Goal: Communication & Community: Answer question/provide support

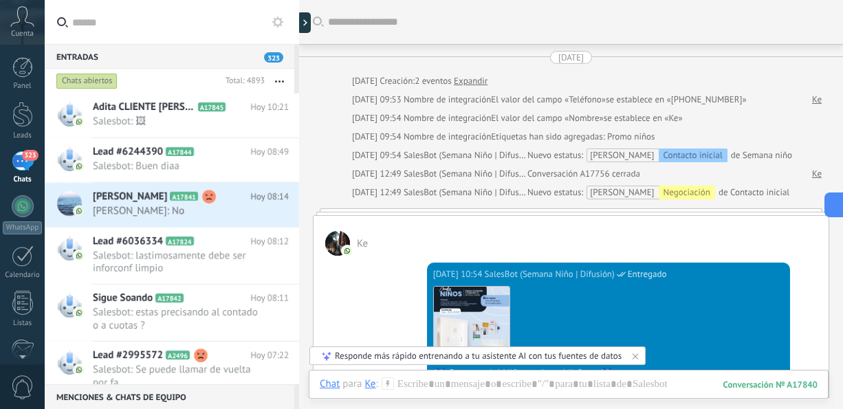
scroll to position [404, 0]
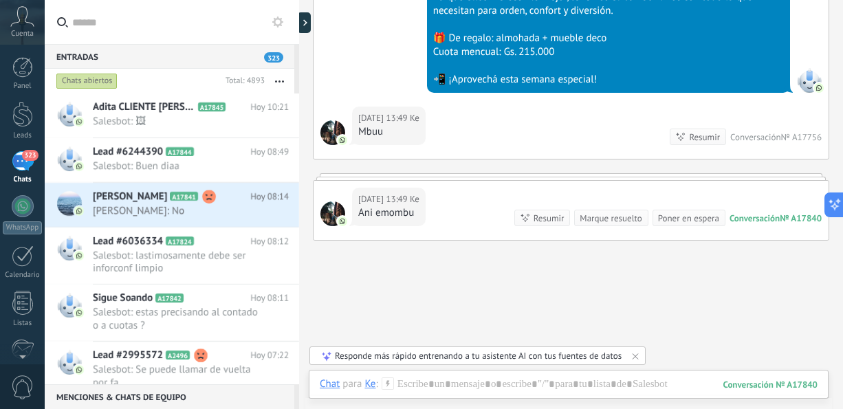
click at [94, 78] on div "Chats abiertos" at bounding box center [86, 81] width 61 height 17
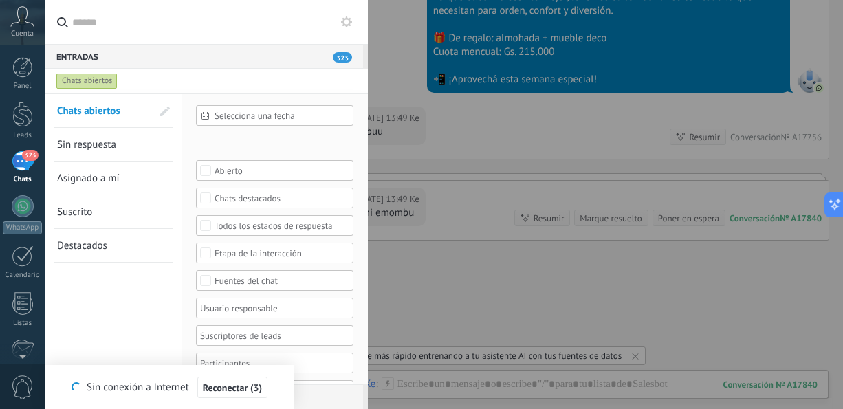
click at [114, 147] on span "Sin respuesta" at bounding box center [86, 144] width 59 height 13
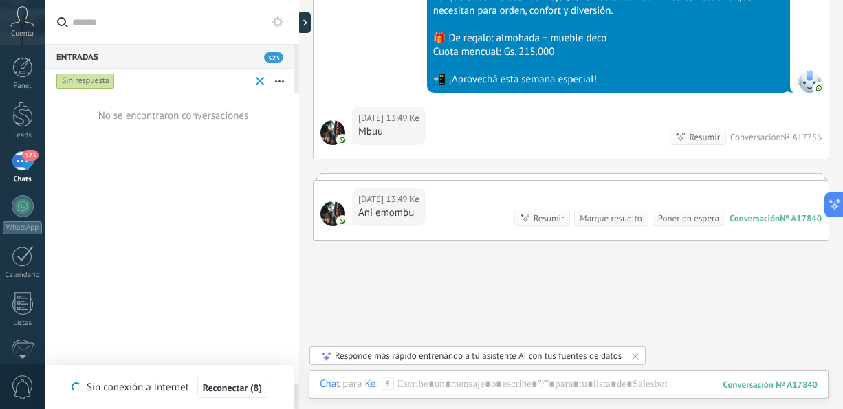
click at [92, 83] on div "Sin respuesta" at bounding box center [85, 81] width 58 height 17
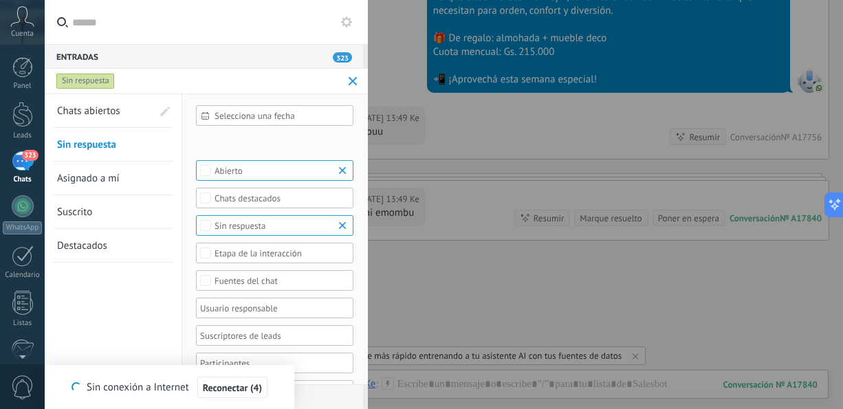
click at [95, 107] on span "Chats abiertos" at bounding box center [88, 111] width 63 height 13
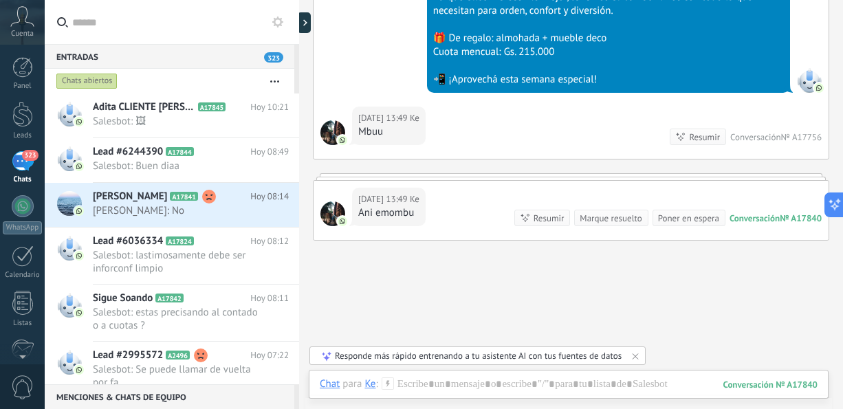
click at [276, 78] on button "button" at bounding box center [275, 81] width 30 height 25
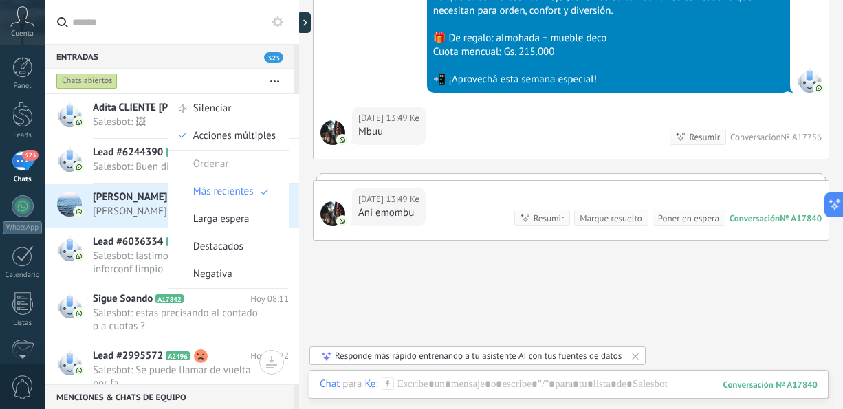
scroll to position [255, 0]
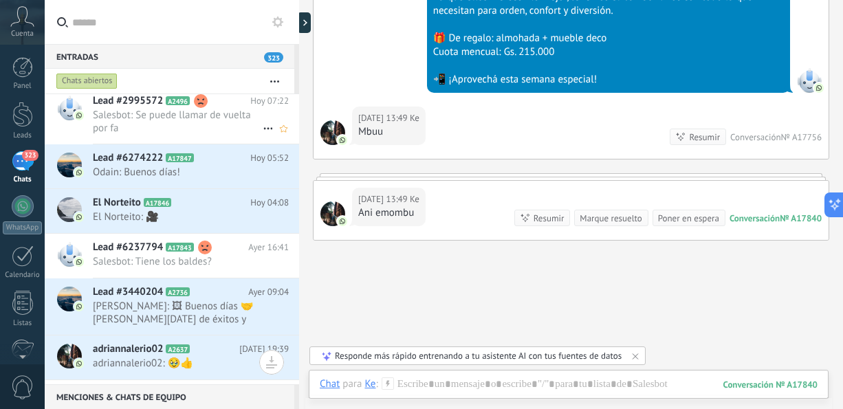
click at [189, 125] on span "Salesbot: Se puede llamar de vuelta por fa" at bounding box center [178, 122] width 170 height 26
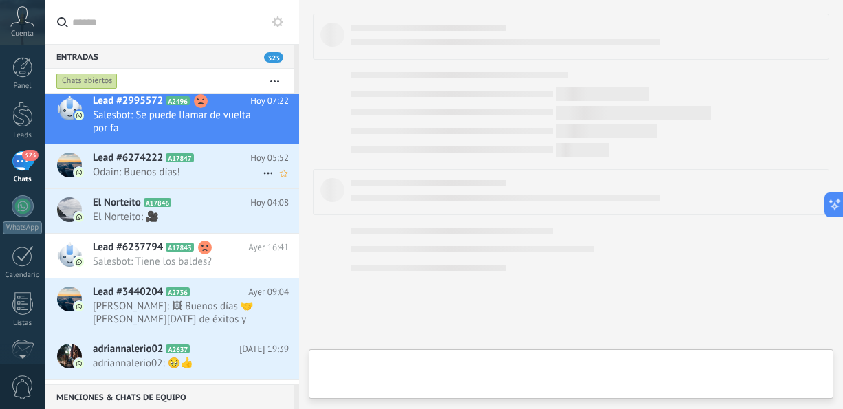
scroll to position [272, 0]
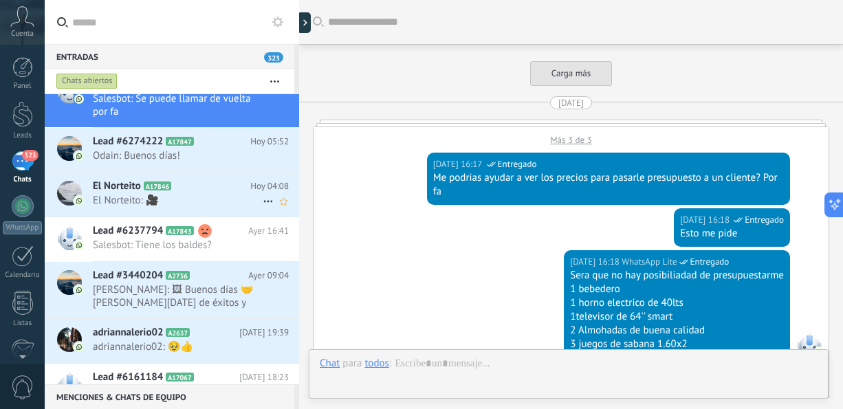
click at [189, 203] on span "El Norteito: 🎥" at bounding box center [178, 200] width 170 height 13
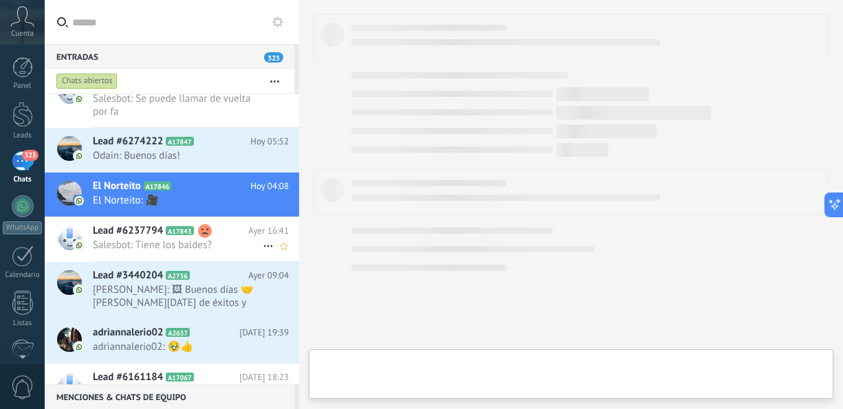
click at [217, 246] on span "Salesbot: Tiene los baldes?" at bounding box center [178, 245] width 170 height 13
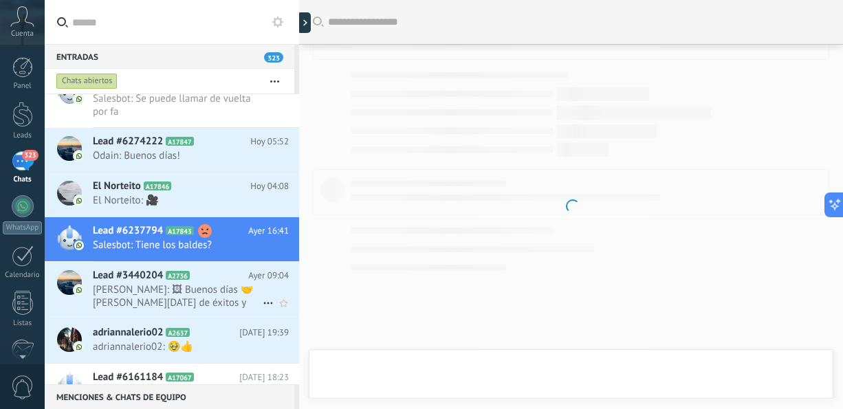
click at [215, 286] on span "[PERSON_NAME]: 🖼 Buenos días 🤝[PERSON_NAME][DATE] de éxitos y bendiciones en fa…" at bounding box center [178, 296] width 170 height 26
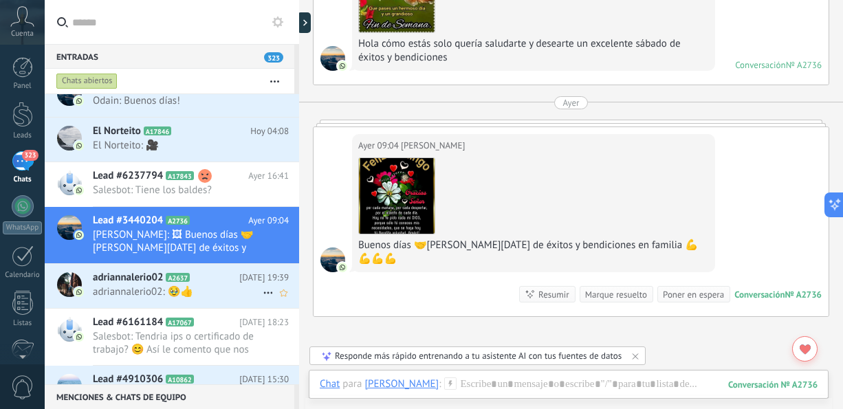
scroll to position [354, 0]
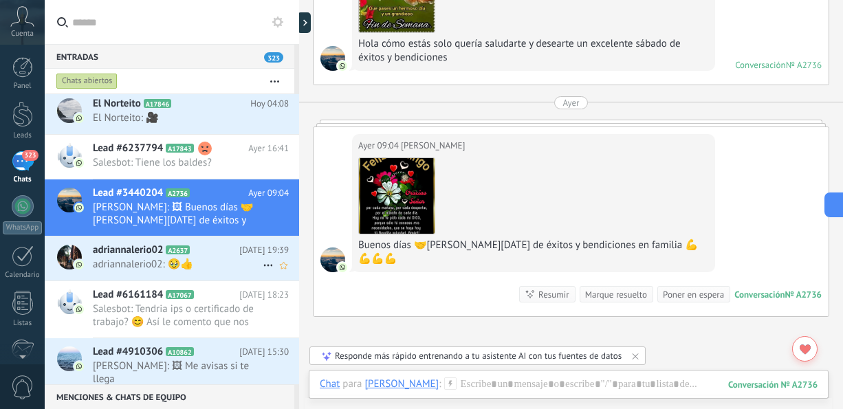
click at [223, 270] on div "adriannalerio02 A2637 [DATE] 19:39 adriannalerio02: 🥹👍" at bounding box center [196, 258] width 206 height 43
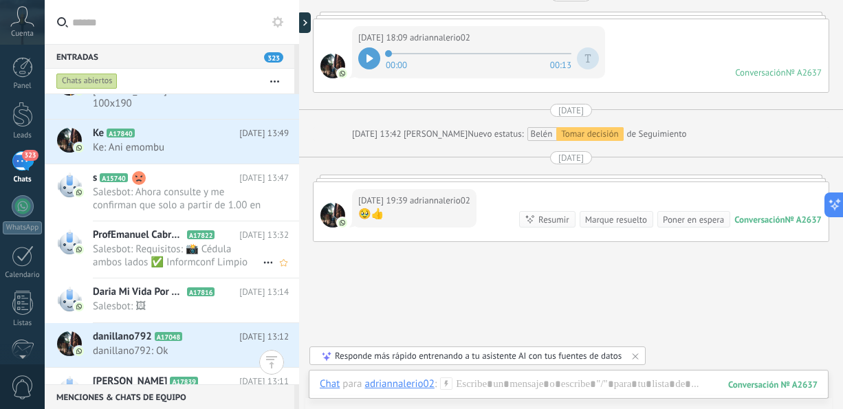
scroll to position [739, 0]
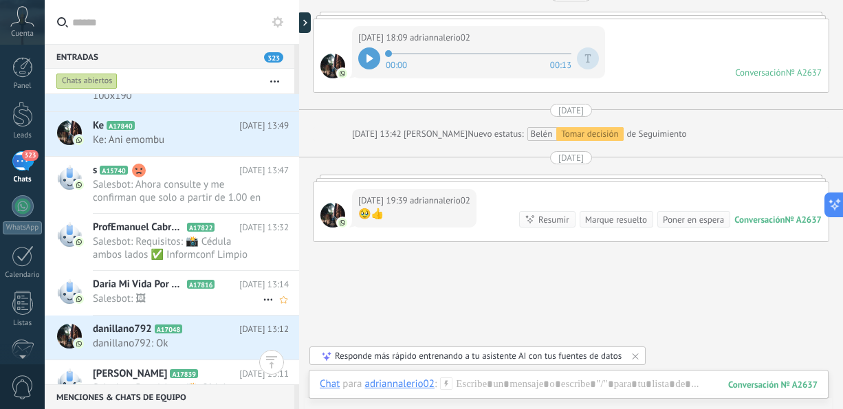
click at [223, 292] on span "Salesbot: 🖼" at bounding box center [178, 298] width 170 height 13
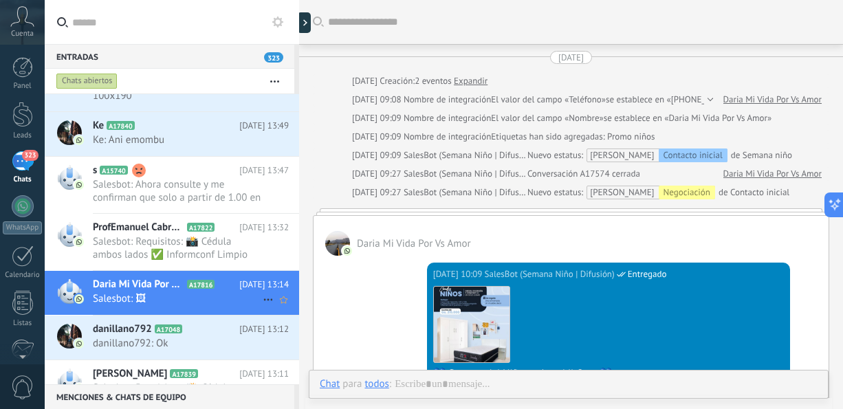
scroll to position [1092, 0]
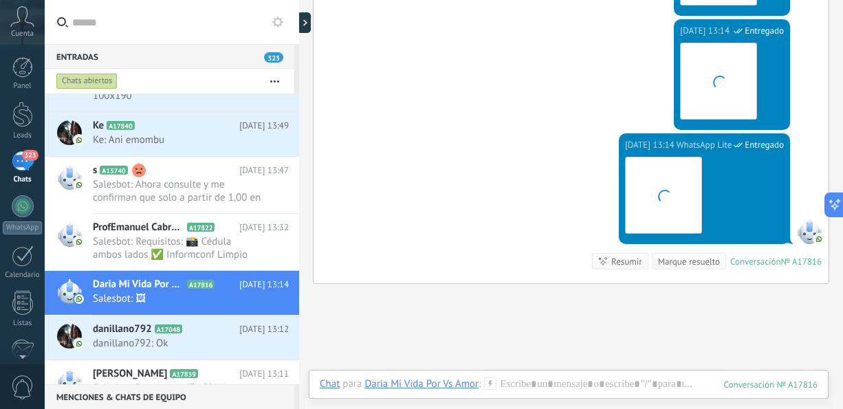
click at [424, 221] on div "[DATE] 13:14 WhatsApp Lite Entregado Descargar Conversación № A17816 Conversaci…" at bounding box center [571, 208] width 515 height 150
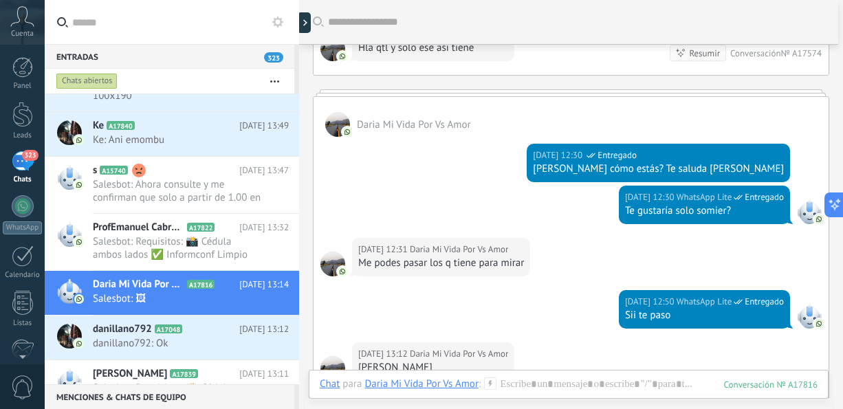
scroll to position [459, 0]
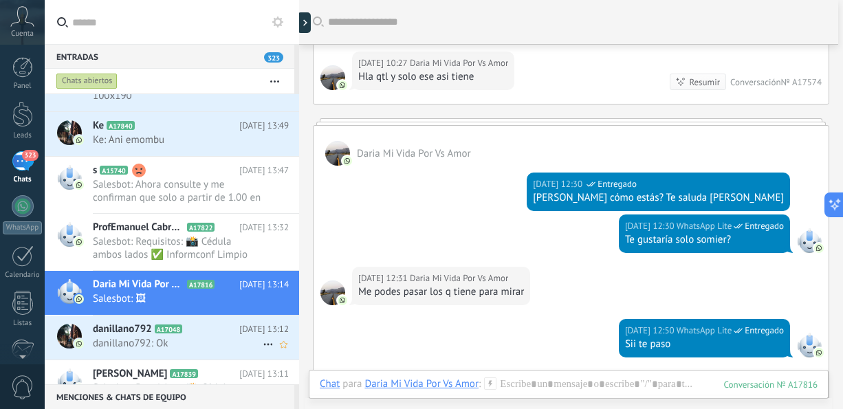
click at [243, 337] on span "danillano792: Ok" at bounding box center [178, 343] width 170 height 13
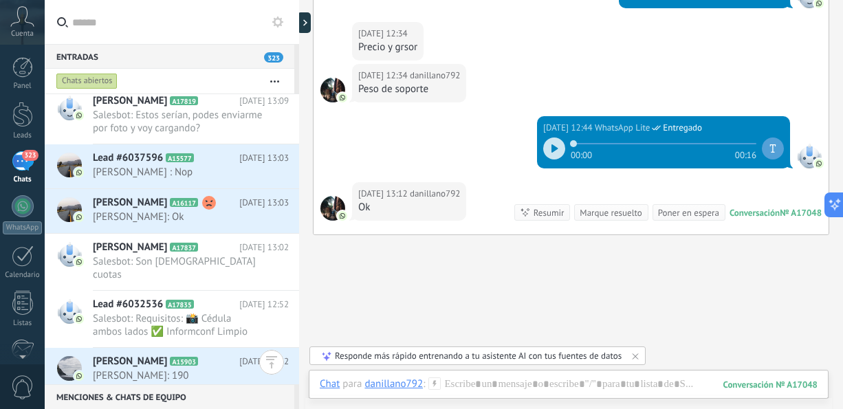
scroll to position [1502, 0]
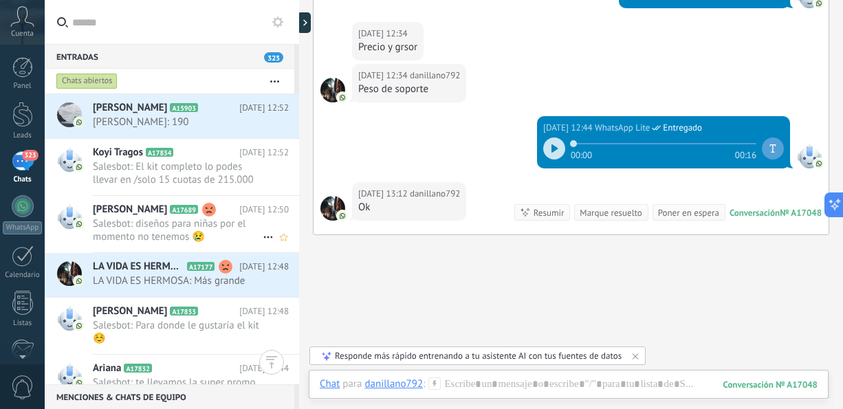
click at [175, 219] on span "Salesbot: diseños para niñas por el momento no tenemos 😢" at bounding box center [178, 230] width 170 height 26
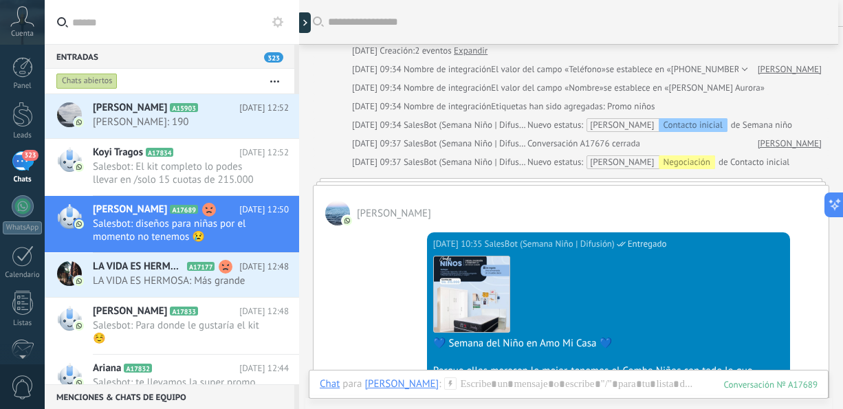
scroll to position [36, 0]
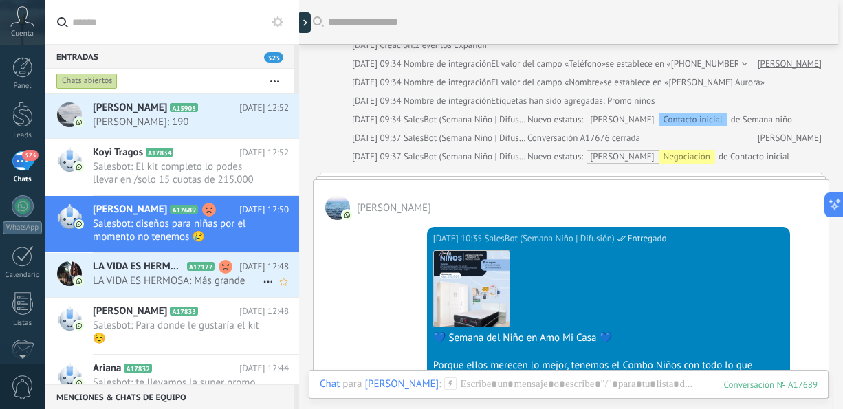
click at [225, 274] on span "LA VIDA ES HERMOSA: Más grande" at bounding box center [178, 280] width 170 height 13
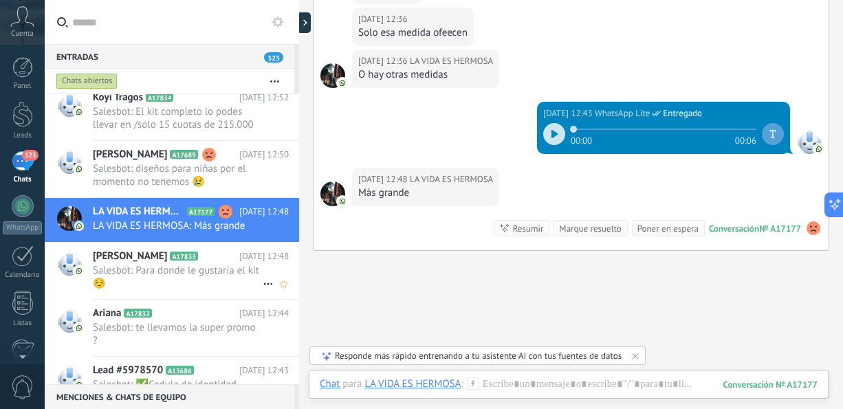
scroll to position [1584, 0]
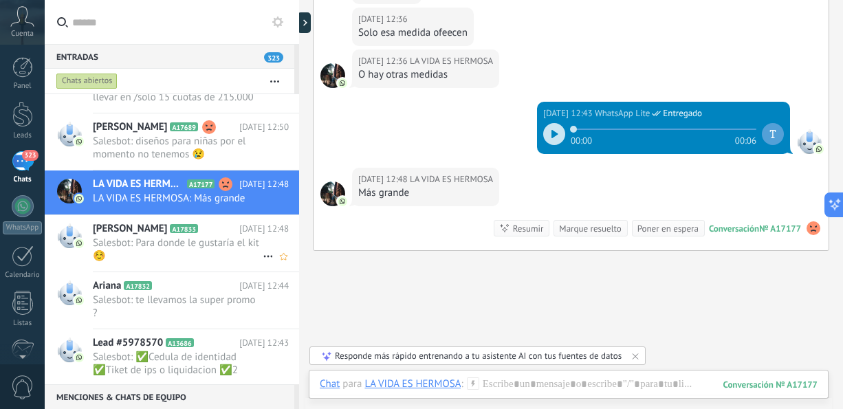
click at [214, 237] on span "Salesbot: Para donde le gustaría el kit ☺️" at bounding box center [178, 250] width 170 height 26
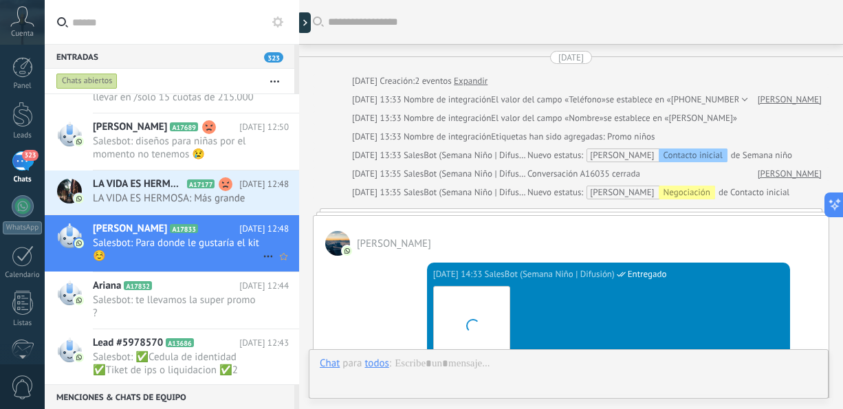
scroll to position [668, 0]
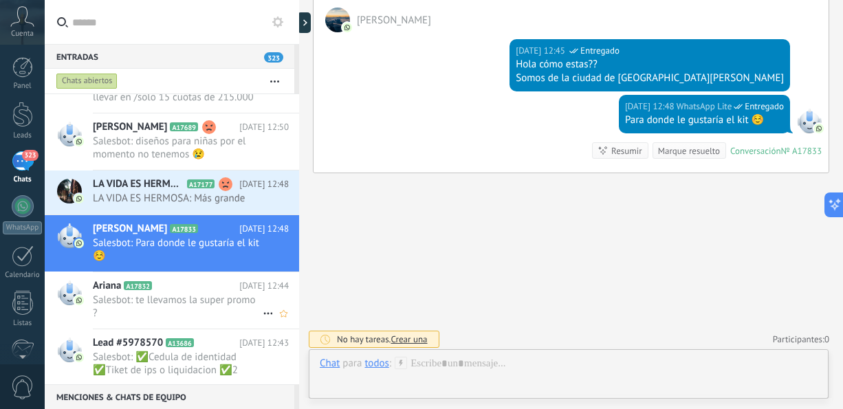
click at [174, 294] on span "Salesbot: te llevamos la super promo ?" at bounding box center [178, 307] width 170 height 26
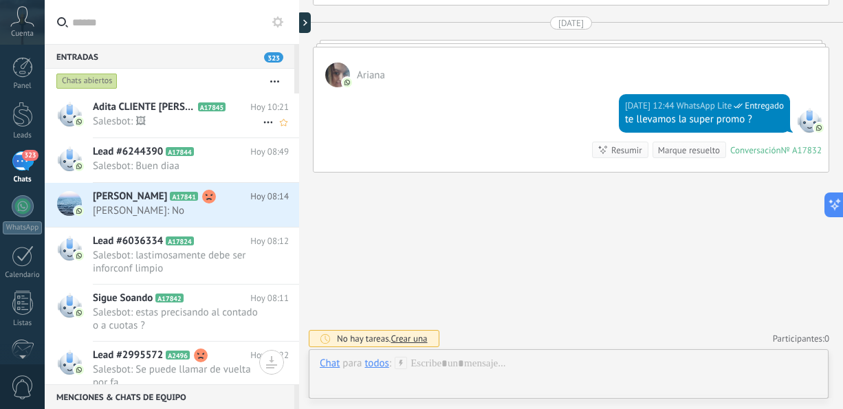
click at [147, 119] on span "Salesbot: 🖼" at bounding box center [178, 121] width 170 height 13
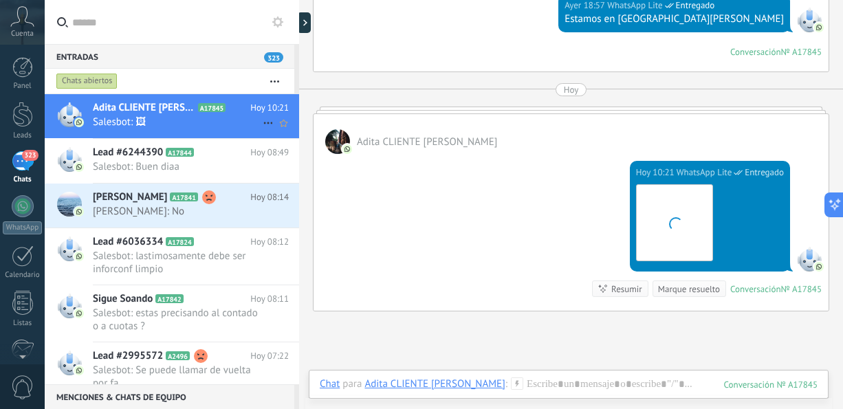
scroll to position [44, 0]
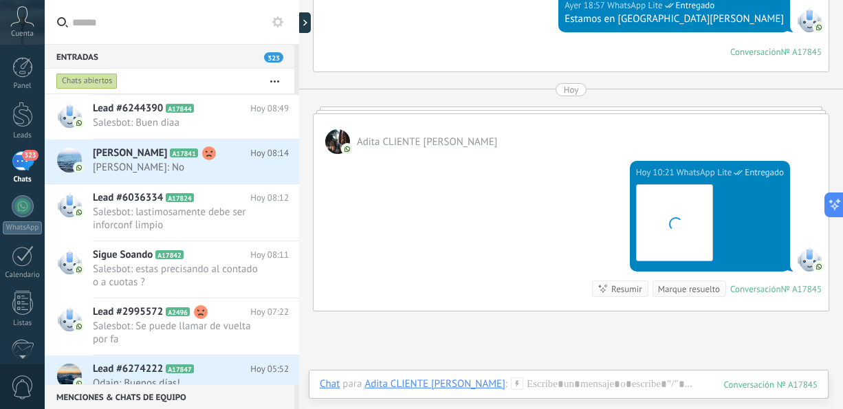
click at [147, 119] on span "Salesbot: Buen diaa" at bounding box center [178, 122] width 170 height 13
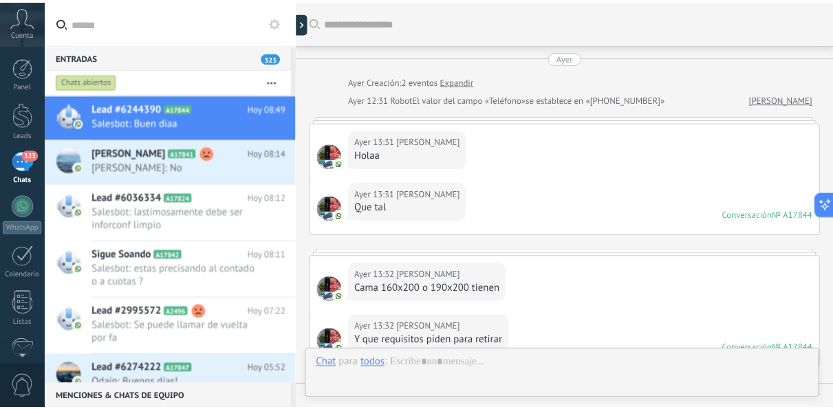
scroll to position [262, 0]
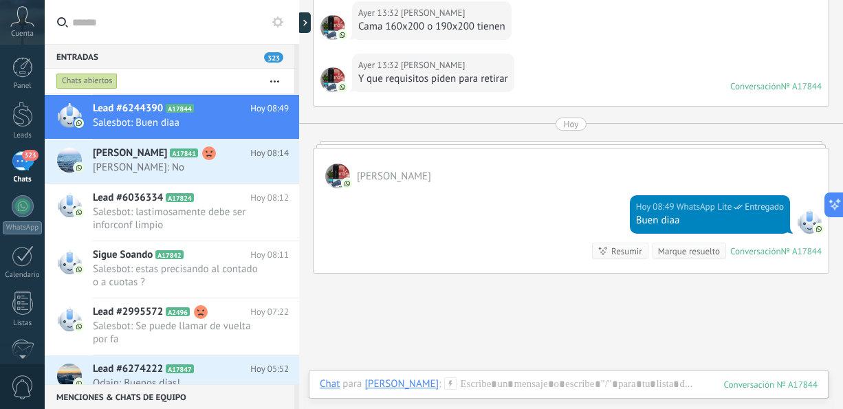
click at [30, 160] on span "323" at bounding box center [30, 155] width 16 height 11
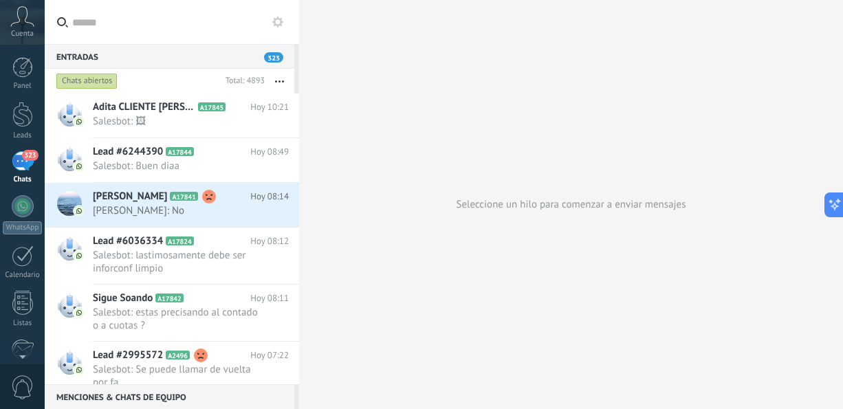
click at [79, 55] on div "Entradas 323" at bounding box center [170, 56] width 250 height 25
click at [27, 127] on div at bounding box center [22, 114] width 21 height 25
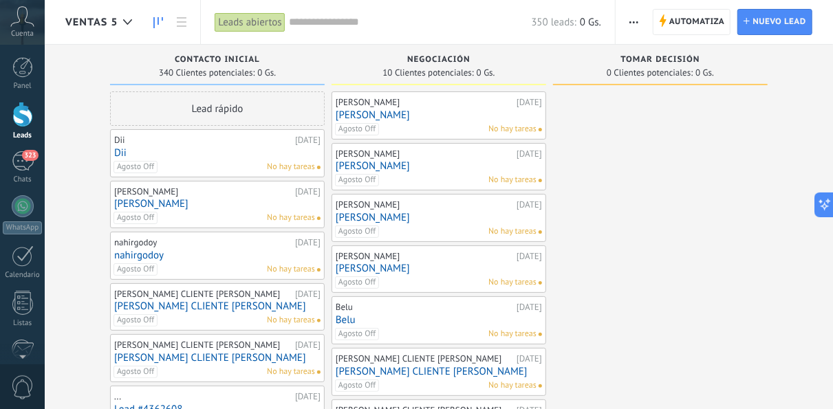
click at [27, 127] on div at bounding box center [22, 114] width 21 height 25
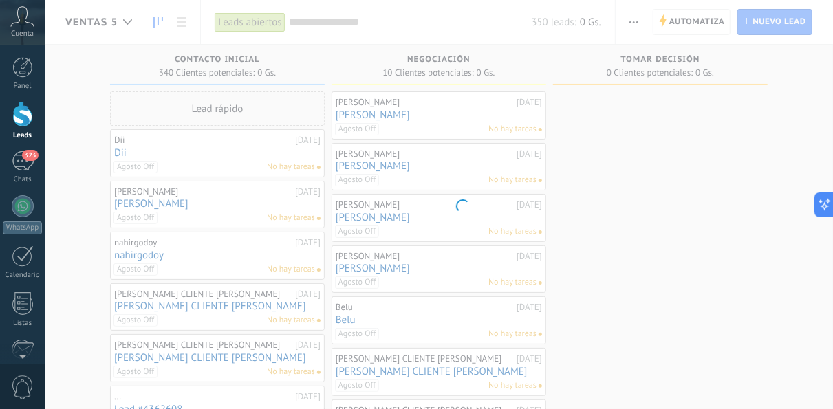
click at [124, 27] on body ".abccls-1,.abccls-2{fill-rule:evenodd}.abccls-2{fill:#fff} .abfcls-1{fill:none}…" at bounding box center [416, 204] width 833 height 409
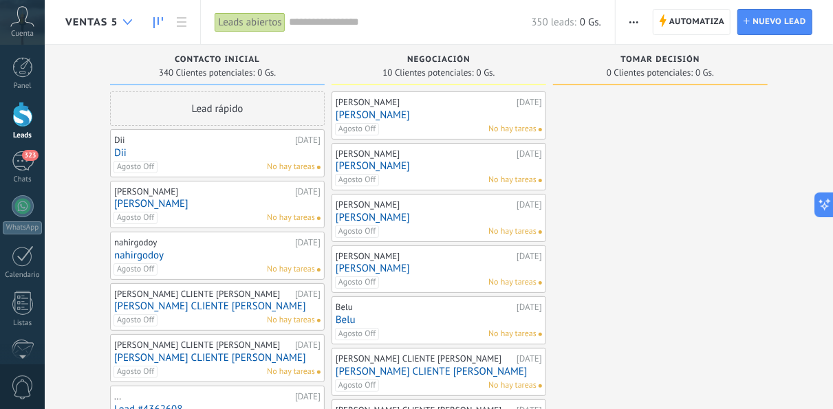
click at [130, 22] on use at bounding box center [127, 22] width 9 height 6
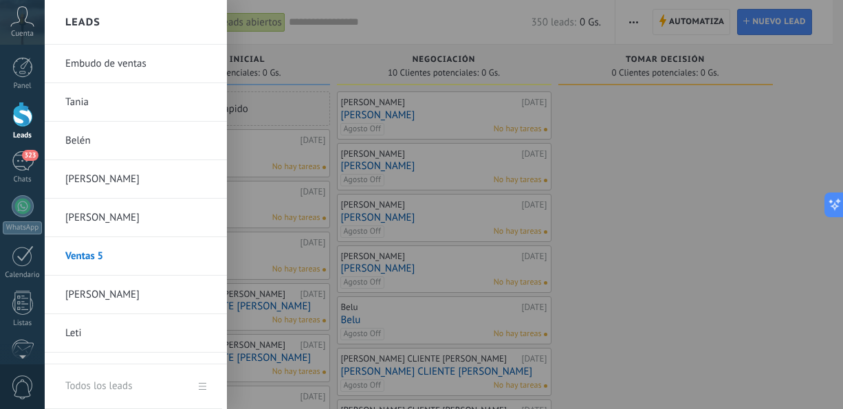
click at [122, 251] on link "Ventas 5" at bounding box center [139, 256] width 148 height 39
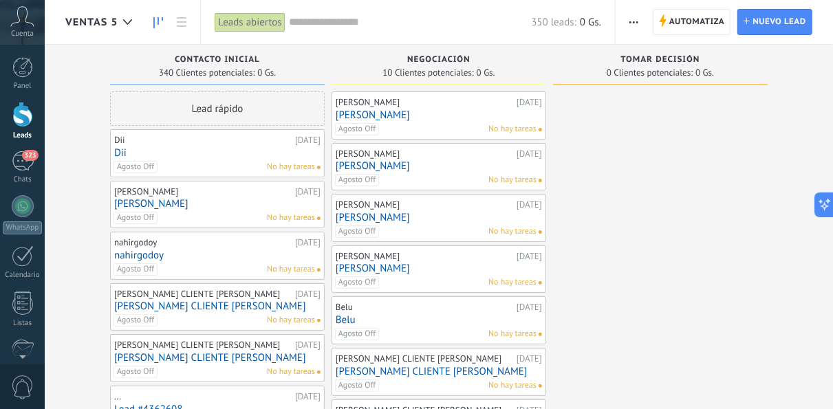
click at [423, 125] on div "Agosto Off No hay tareas" at bounding box center [435, 129] width 201 height 12
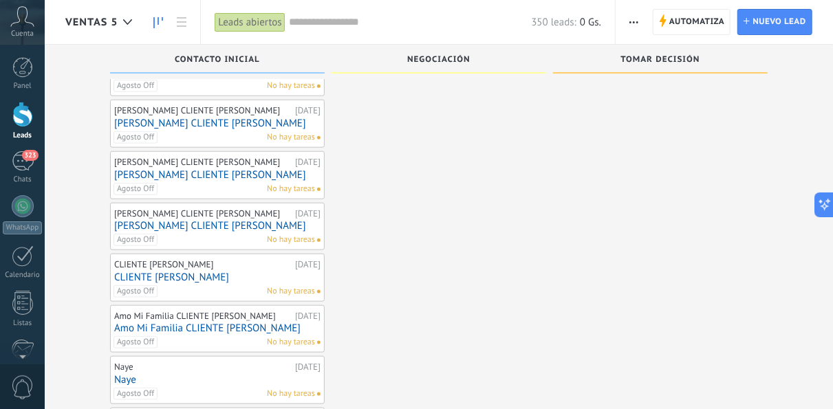
scroll to position [3330, 0]
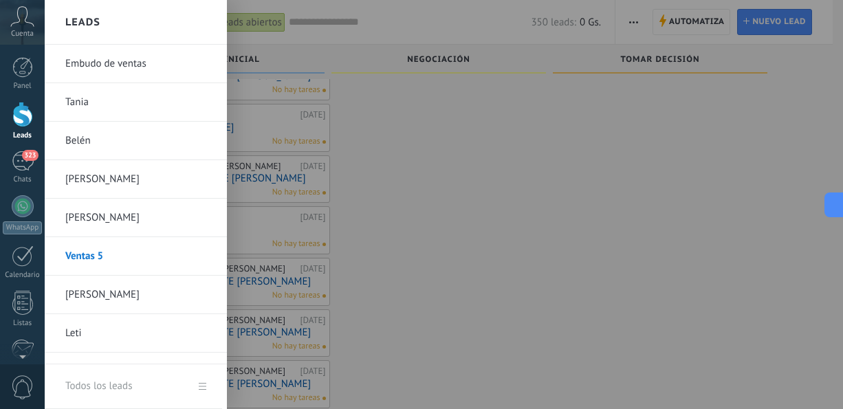
click at [139, 263] on link "Ventas 5" at bounding box center [139, 256] width 148 height 39
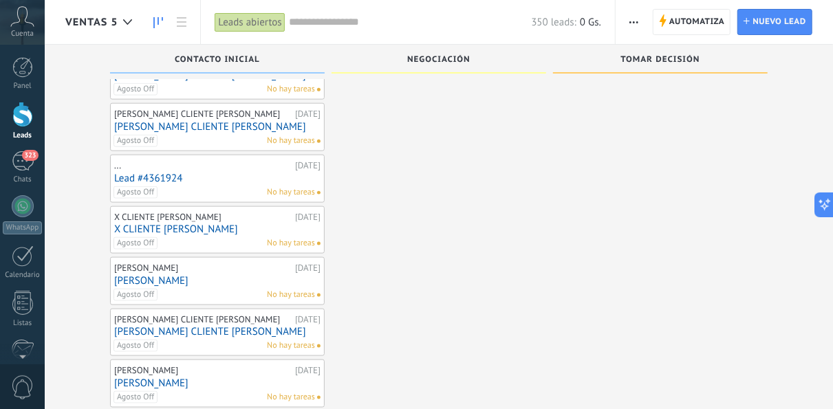
scroll to position [767, 0]
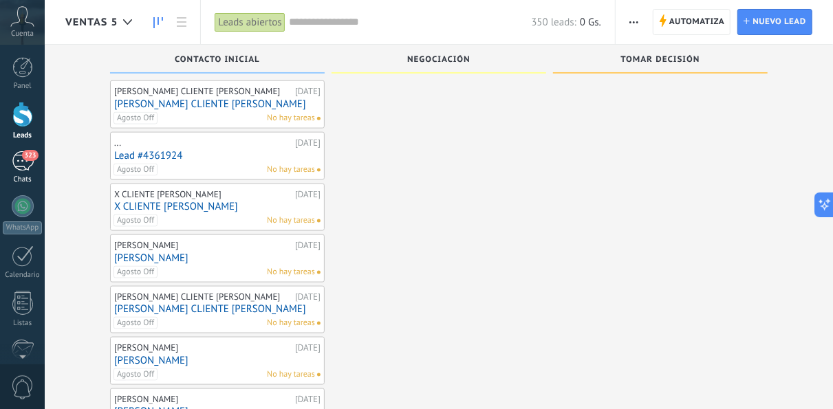
click at [36, 160] on link "323 Chats" at bounding box center [22, 167] width 45 height 33
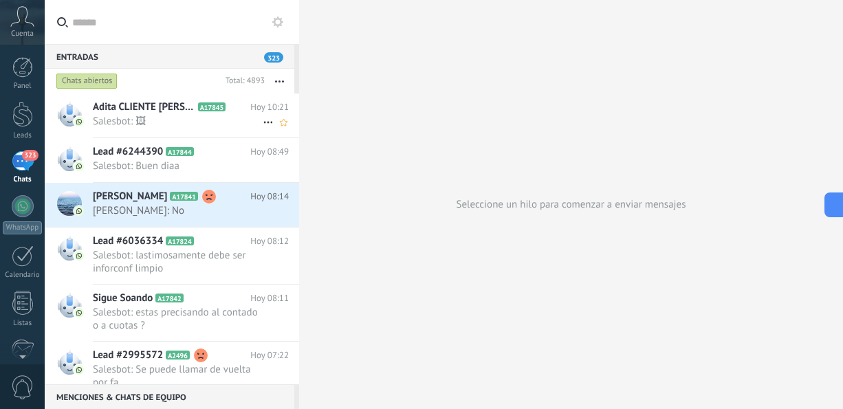
click at [182, 122] on span "Salesbot: 🖼" at bounding box center [178, 121] width 170 height 13
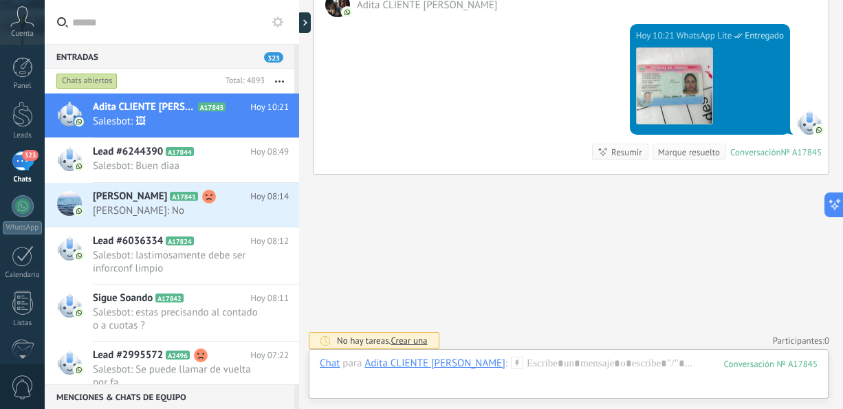
scroll to position [369, 0]
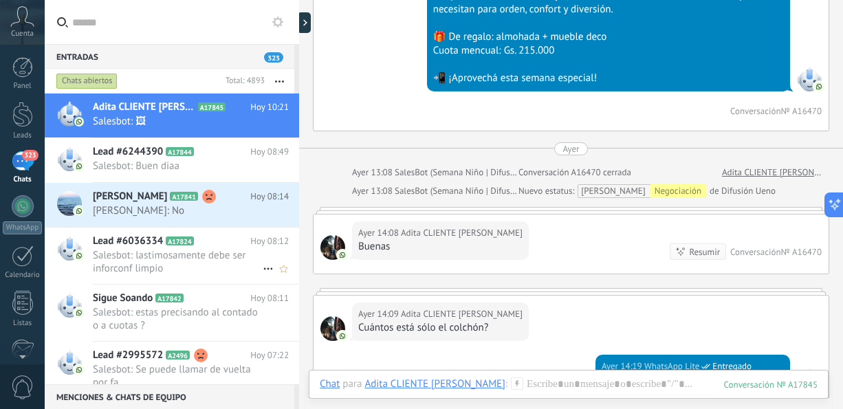
click at [151, 251] on span "Salesbot: lastimosamente debe ser inforconf limpio" at bounding box center [178, 262] width 170 height 26
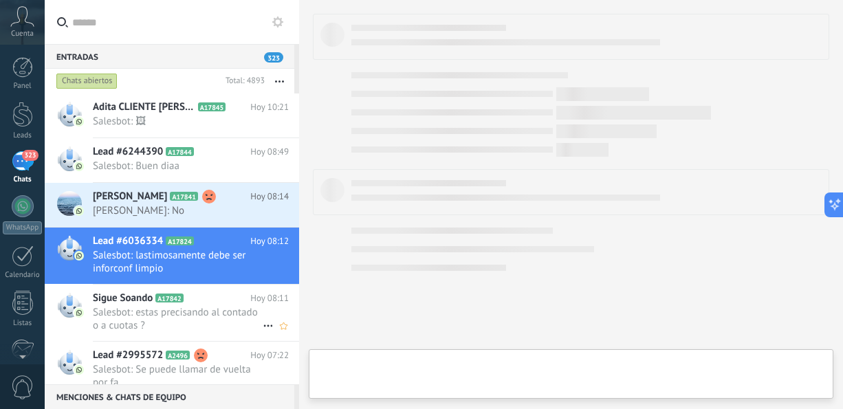
click at [204, 314] on span "Salesbot: estas precisando al contado o a cuotas ?" at bounding box center [178, 319] width 170 height 26
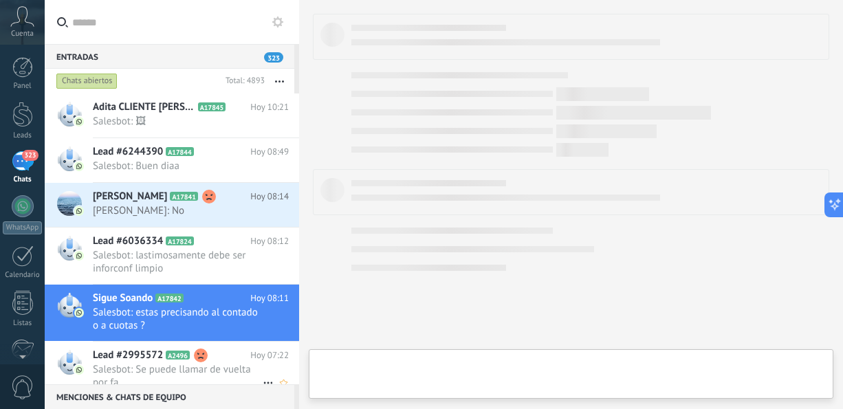
click at [234, 371] on span "Salesbot: Se puede llamar de vuelta por fa" at bounding box center [178, 376] width 170 height 26
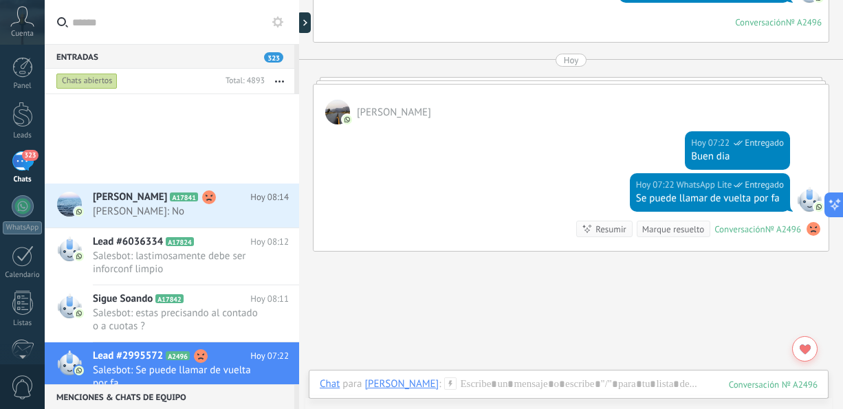
scroll to position [255, 0]
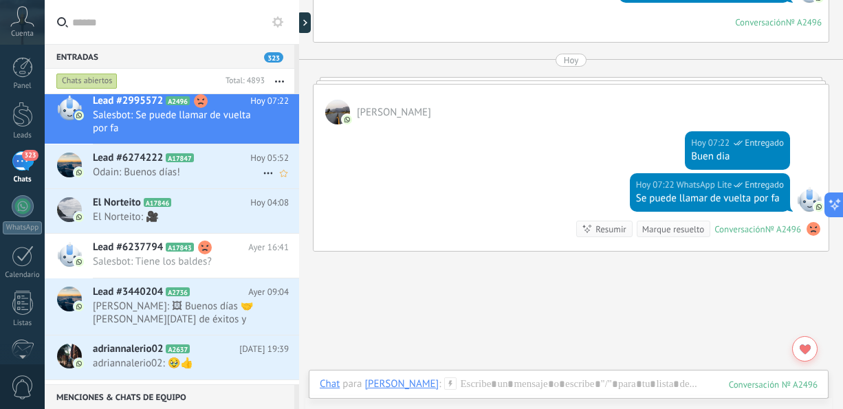
click at [204, 166] on span "Odain: Buenos días!" at bounding box center [178, 172] width 170 height 13
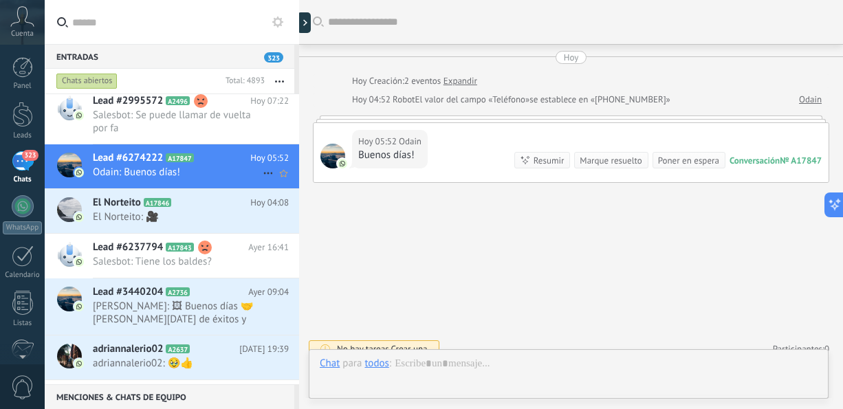
scroll to position [12, 0]
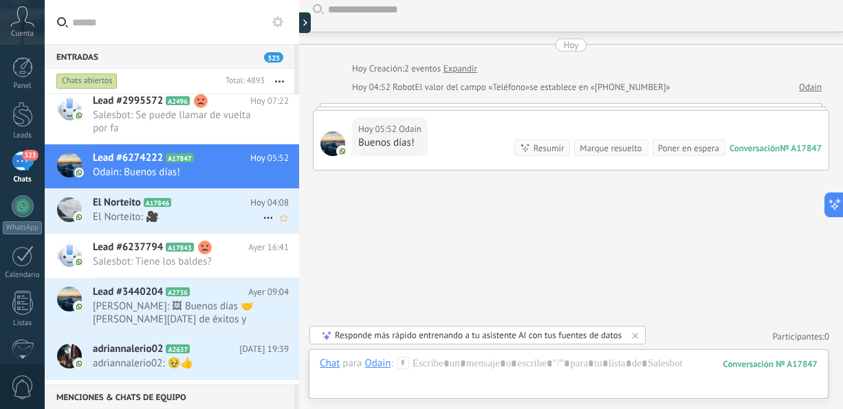
click at [201, 218] on span "El Norteito: 🎥" at bounding box center [178, 216] width 170 height 13
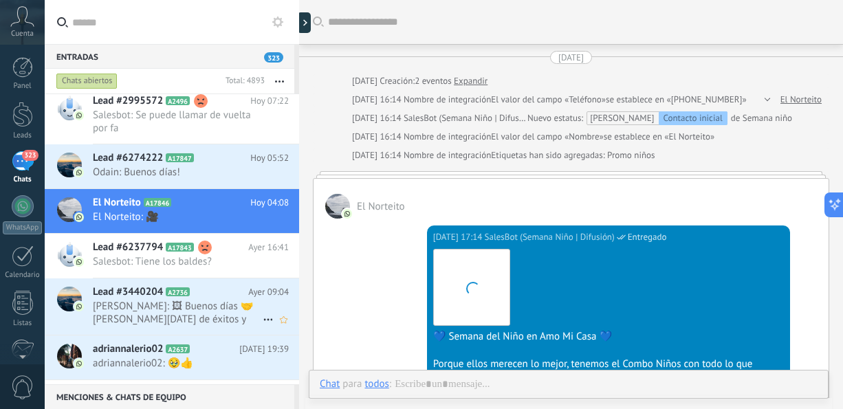
scroll to position [611, 0]
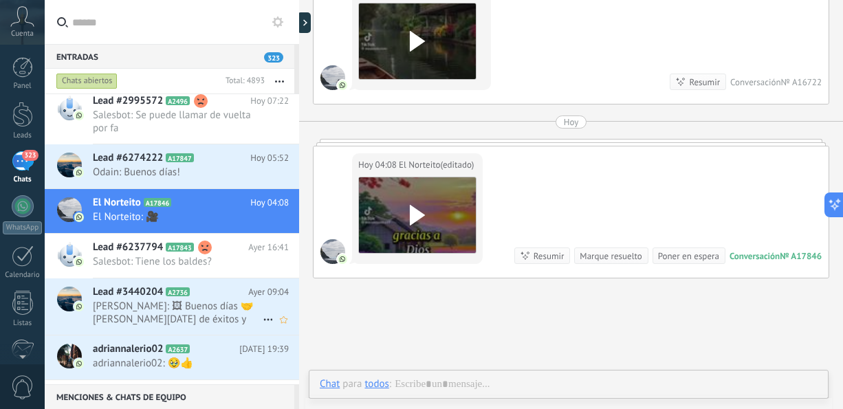
click at [212, 320] on span "[PERSON_NAME]: 🖼 Buenos días 🤝[PERSON_NAME][DATE] de éxitos y bendiciones en fa…" at bounding box center [178, 313] width 170 height 26
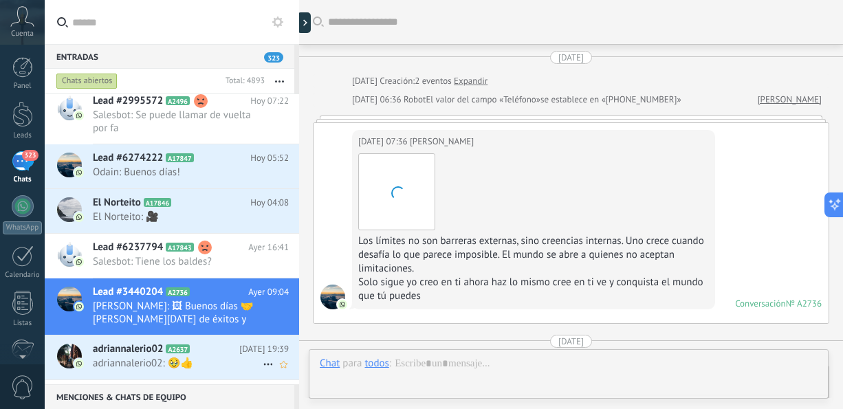
click at [201, 357] on span "adriannalerio02: 🥹👍" at bounding box center [178, 363] width 170 height 13
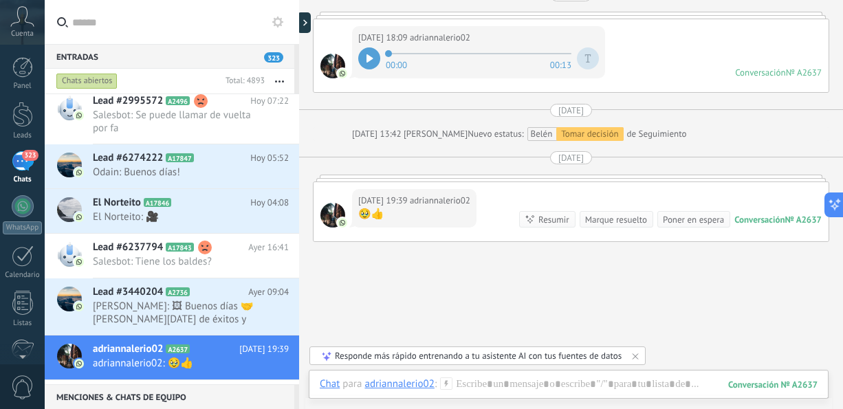
scroll to position [509, 0]
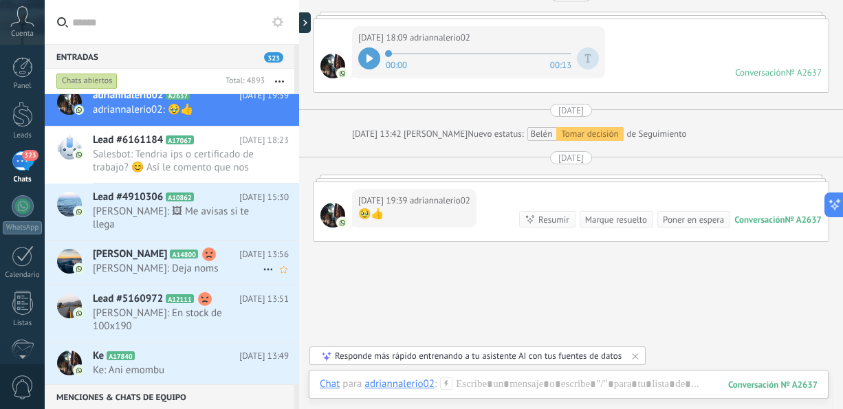
click at [221, 262] on span "[PERSON_NAME]: Deja noms" at bounding box center [178, 268] width 170 height 13
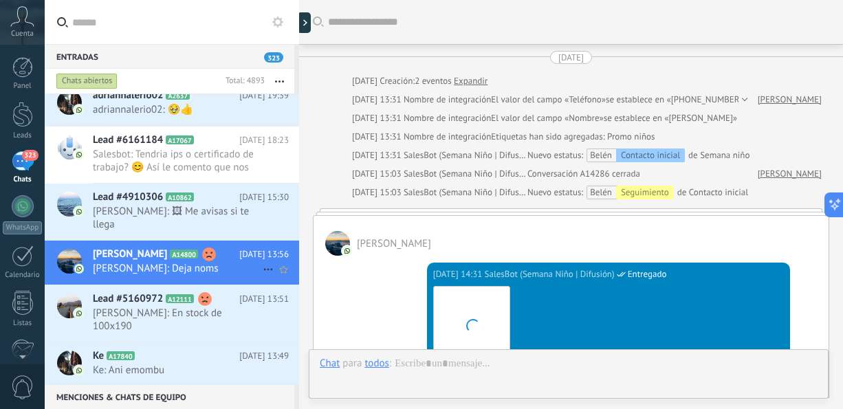
scroll to position [1327, 0]
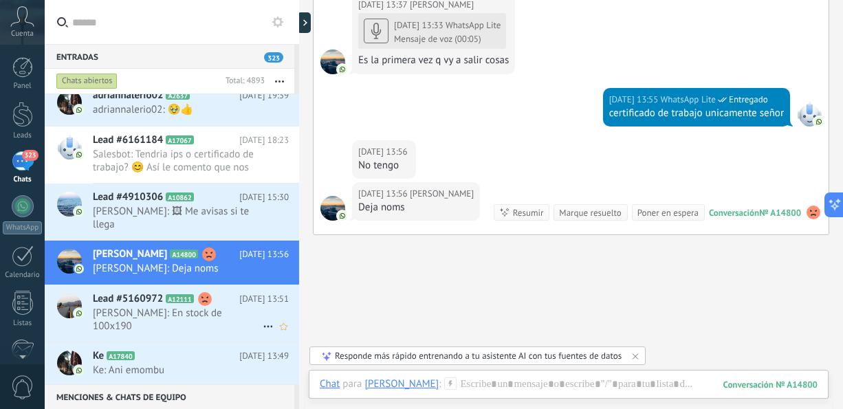
click at [239, 307] on span "[PERSON_NAME]: En stock de 100x190" at bounding box center [178, 320] width 170 height 26
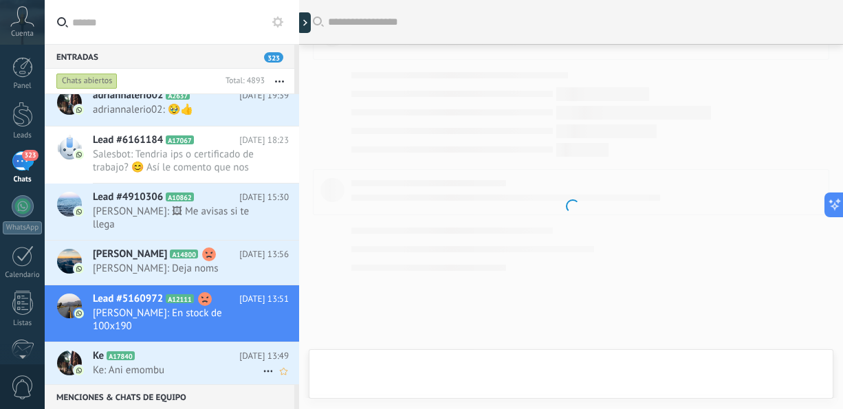
click at [260, 363] on icon at bounding box center [268, 371] width 17 height 17
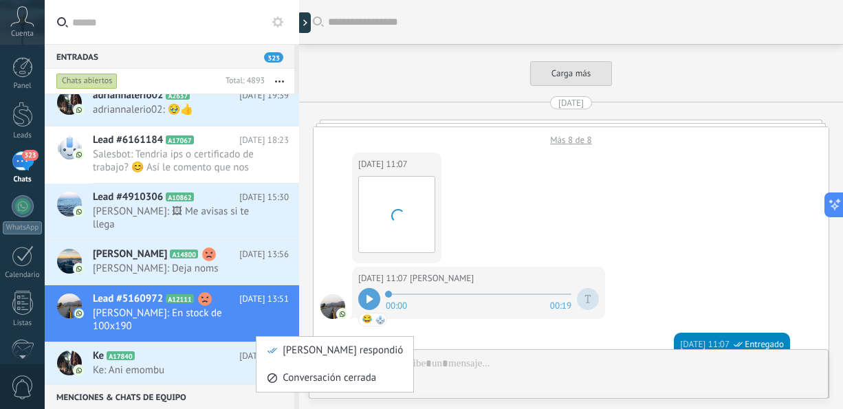
scroll to position [1939, 0]
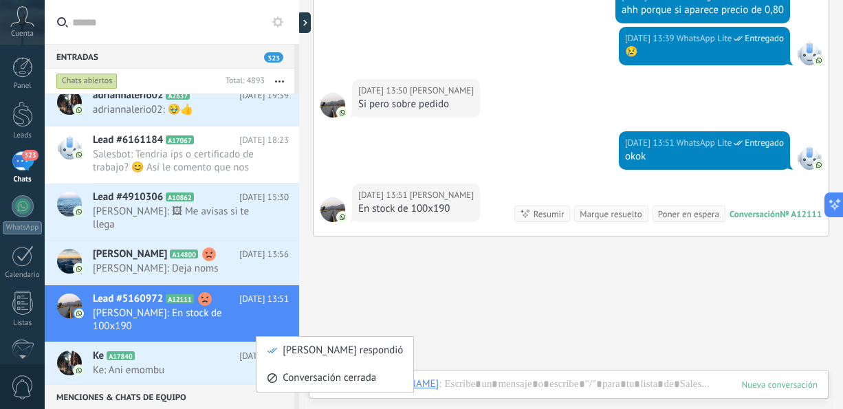
click at [182, 347] on div at bounding box center [421, 204] width 843 height 409
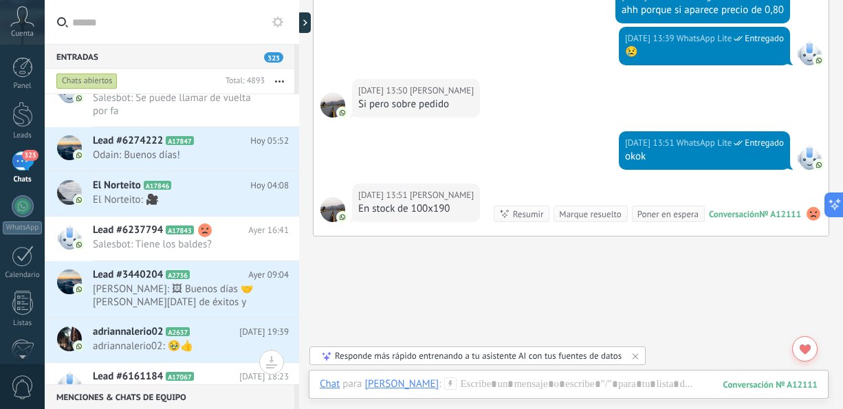
scroll to position [294, 0]
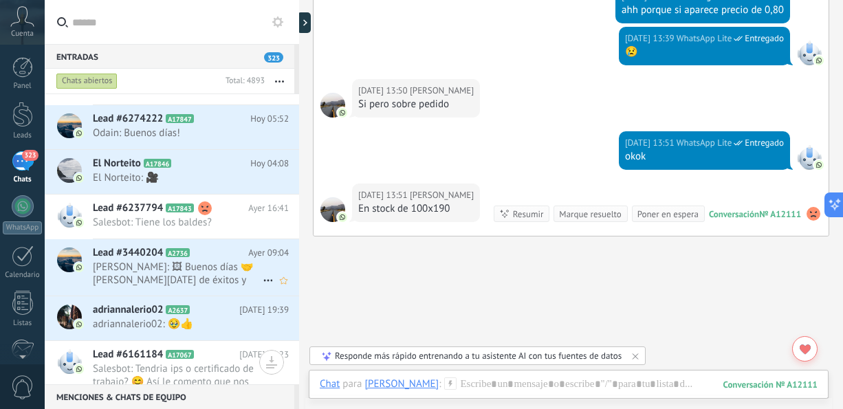
click at [210, 257] on div "Lead #3440204 A2736 [DATE] 09:04 [PERSON_NAME]: 🖼 Buenos días 🤝[PERSON_NAME][DA…" at bounding box center [196, 267] width 206 height 56
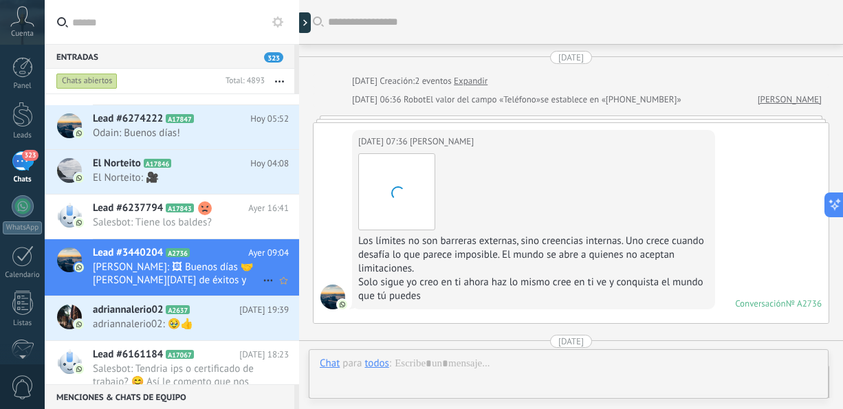
scroll to position [2755, 0]
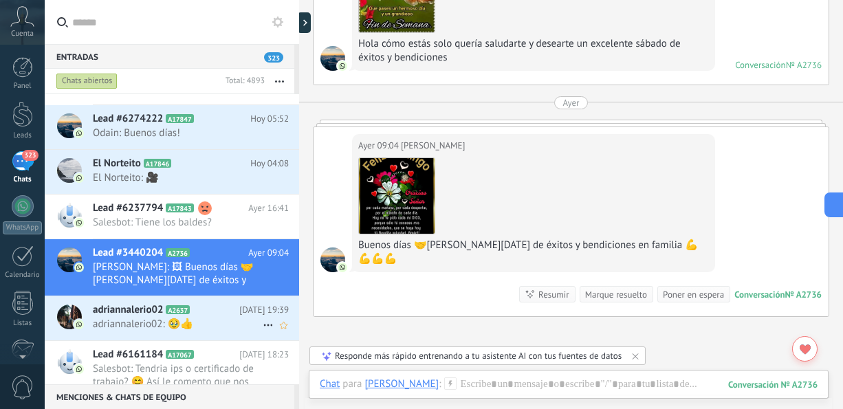
click at [222, 320] on span "adriannalerio02: 🥹👍" at bounding box center [178, 324] width 170 height 13
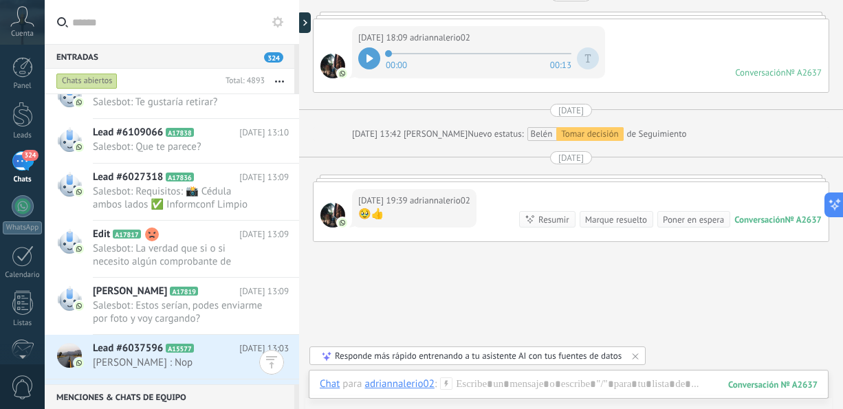
scroll to position [1312, 0]
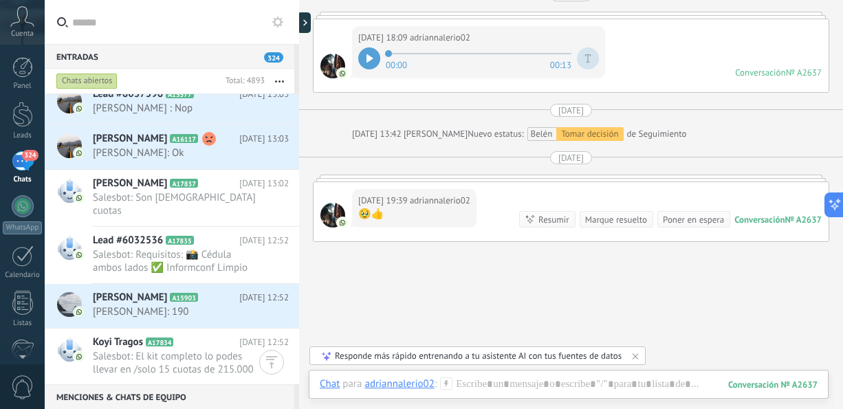
click at [299, 305] on div at bounding box center [299, 204] width 0 height 409
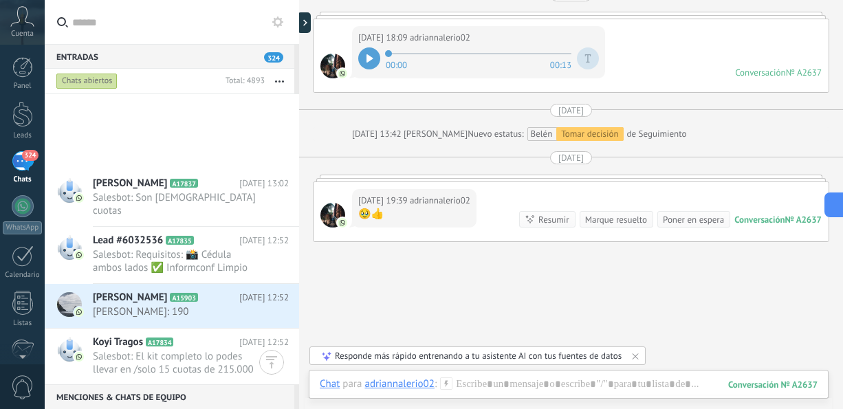
scroll to position [1566, 0]
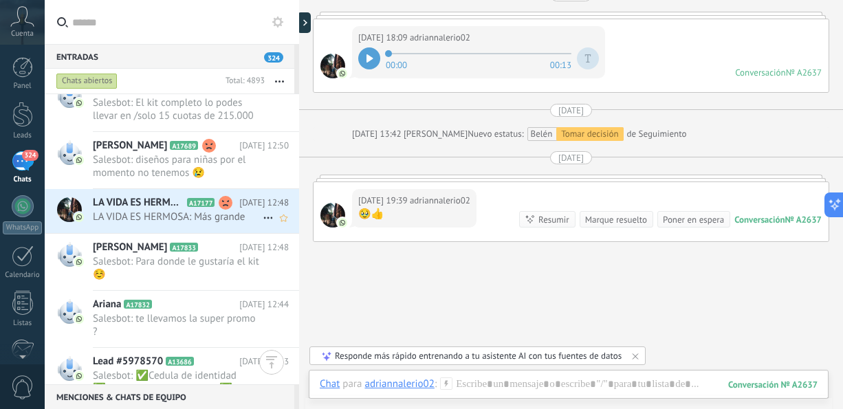
click at [232, 210] on span "LA VIDA ES HERMOSA: Más grande" at bounding box center [178, 216] width 170 height 13
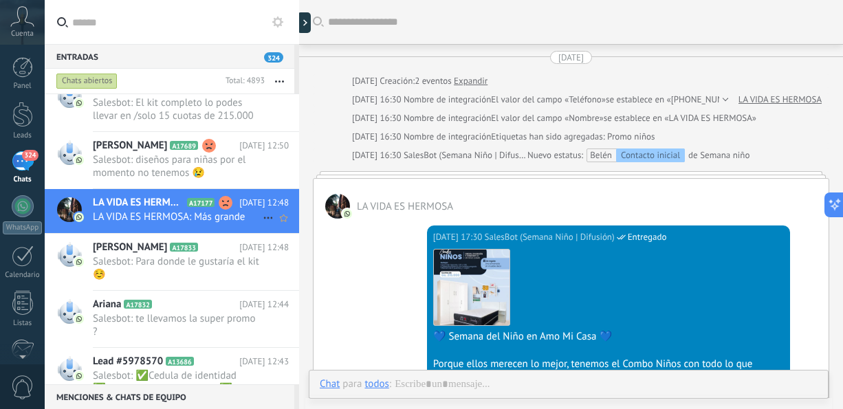
scroll to position [933, 0]
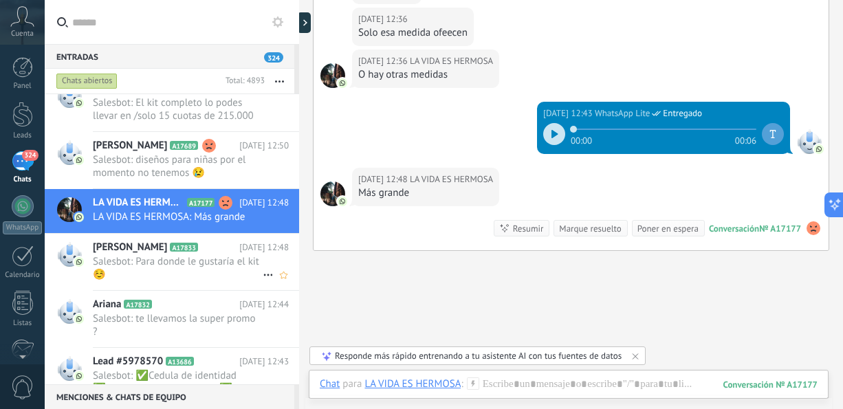
click at [210, 257] on span "Salesbot: Para donde le gustaría el kit ☺️" at bounding box center [178, 268] width 170 height 26
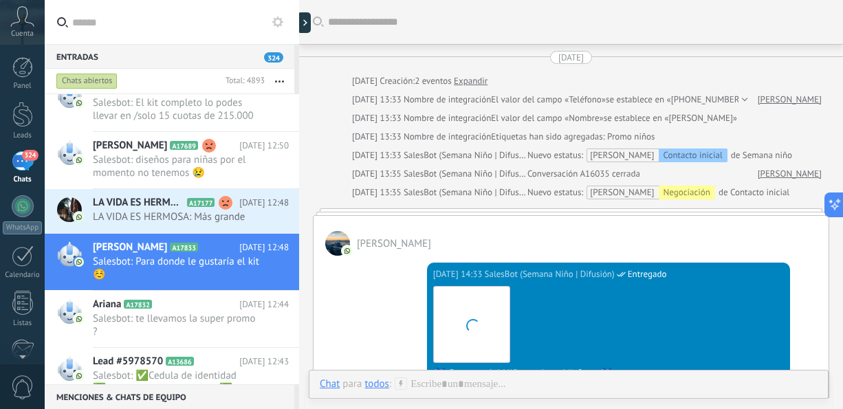
scroll to position [593, 0]
